Goal: Task Accomplishment & Management: Use online tool/utility

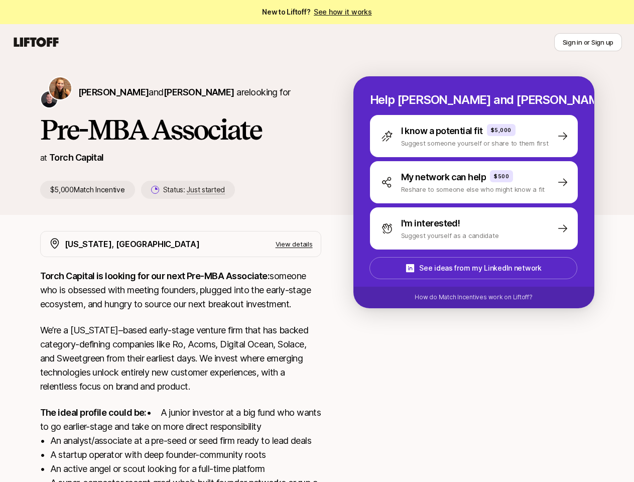
click at [36, 42] on icon at bounding box center [36, 42] width 48 height 14
click at [587, 42] on button "Sign in or Sign up" at bounding box center [588, 42] width 68 height 18
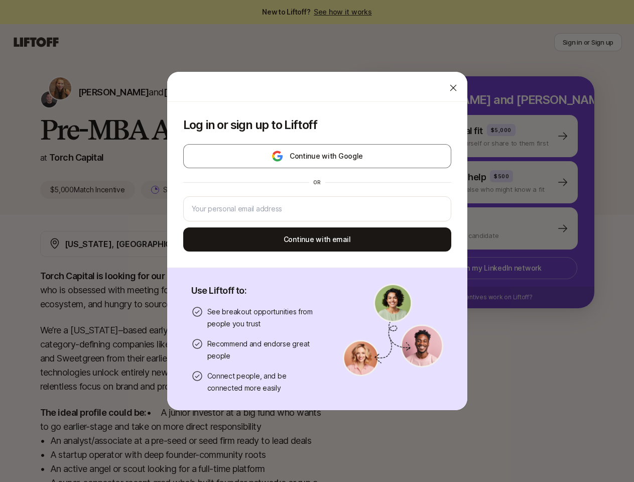
click at [174, 92] on div at bounding box center [317, 87] width 300 height 30
click at [177, 190] on div "Log in or sign up to Liftoff Continue with Google or Continue with email" at bounding box center [317, 185] width 300 height 166
click at [486, 136] on div "Log in or sign up to Liftoff Continue with Google or Continue with email Use Li…" at bounding box center [317, 240] width 634 height 339
click at [486, 182] on div "Log in or sign up to Liftoff Continue with Google or Continue with email Use Li…" at bounding box center [317, 240] width 634 height 339
click at [486, 228] on div "Log in or sign up to Liftoff Continue with Google or Continue with email Use Li…" at bounding box center [317, 240] width 634 height 339
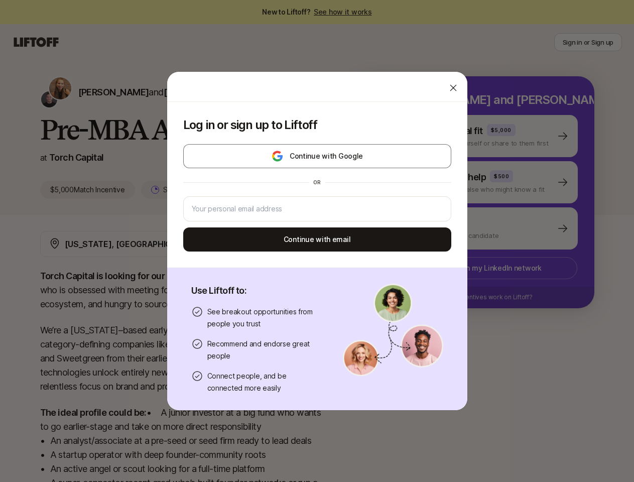
click at [485, 268] on div "Log in or sign up to Liftoff Continue with Google or Continue with email Use Li…" at bounding box center [317, 240] width 634 height 339
click at [486, 297] on div "Log in or sign up to Liftoff Continue with Google or Continue with email Use Li…" at bounding box center [317, 240] width 634 height 339
